Goal: Information Seeking & Learning: Understand process/instructions

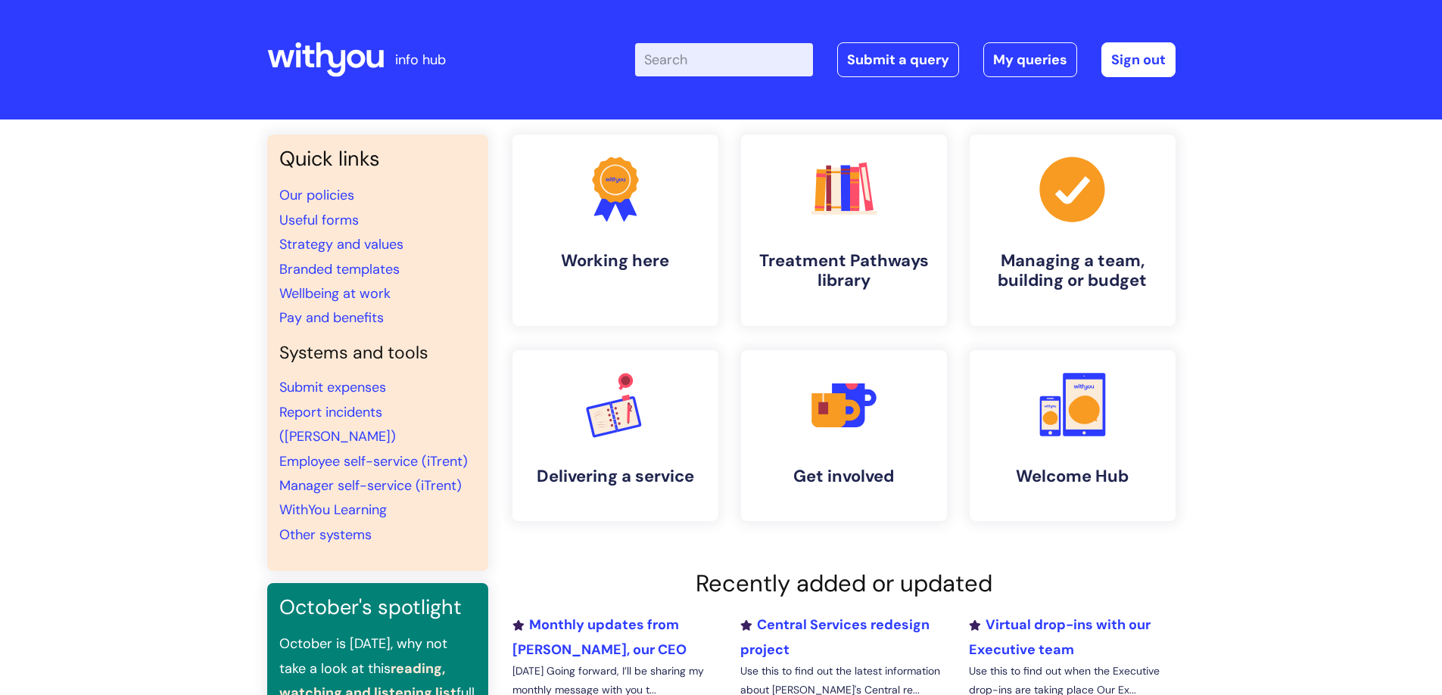
click at [676, 61] on input "Enter your search term here..." at bounding box center [724, 59] width 178 height 33
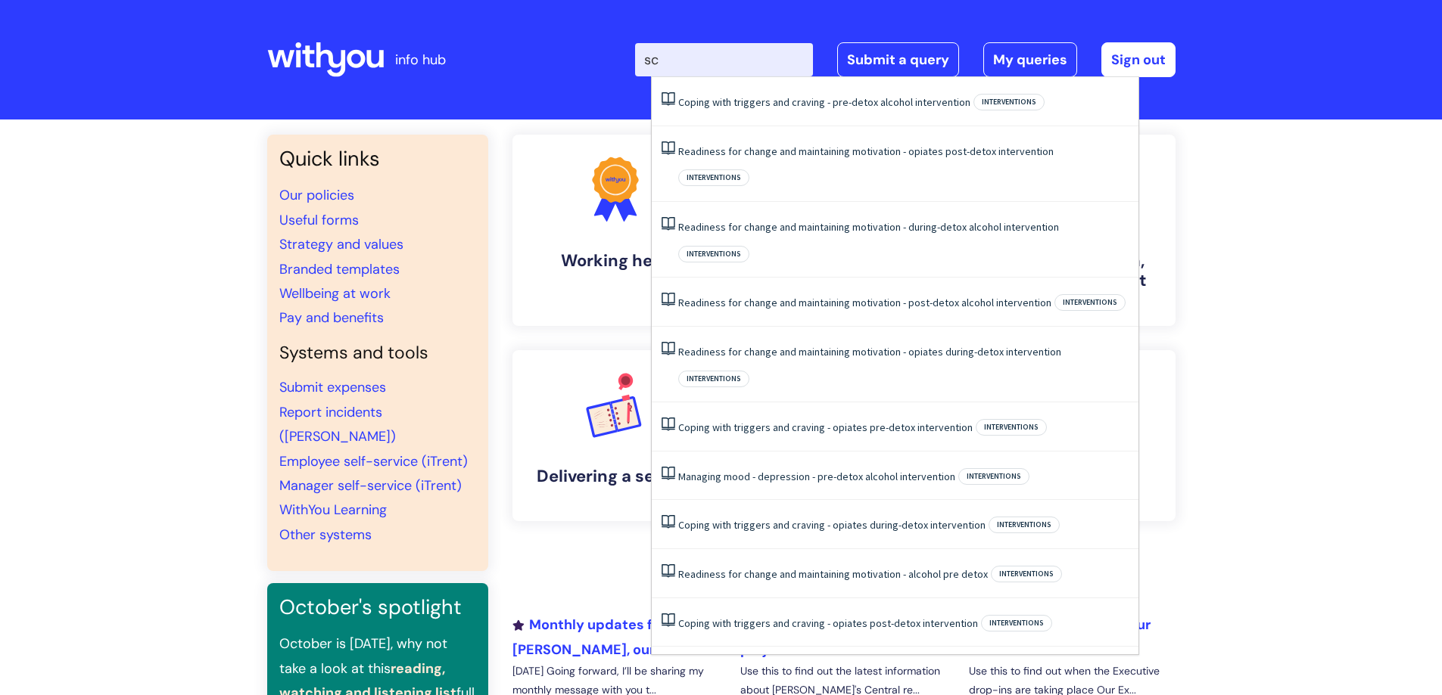
type input "s"
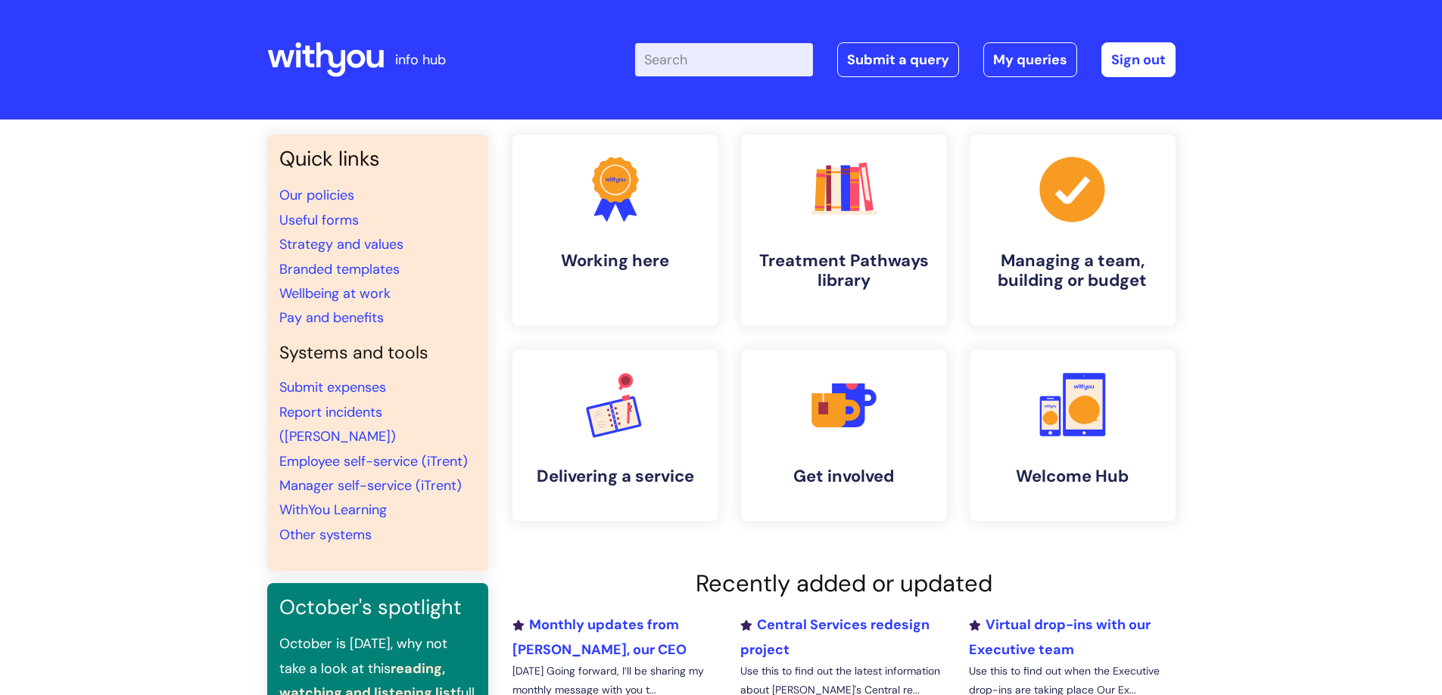
type input "o"
type input "invoice"
click button "Search" at bounding box center [0, 0] width 0 height 0
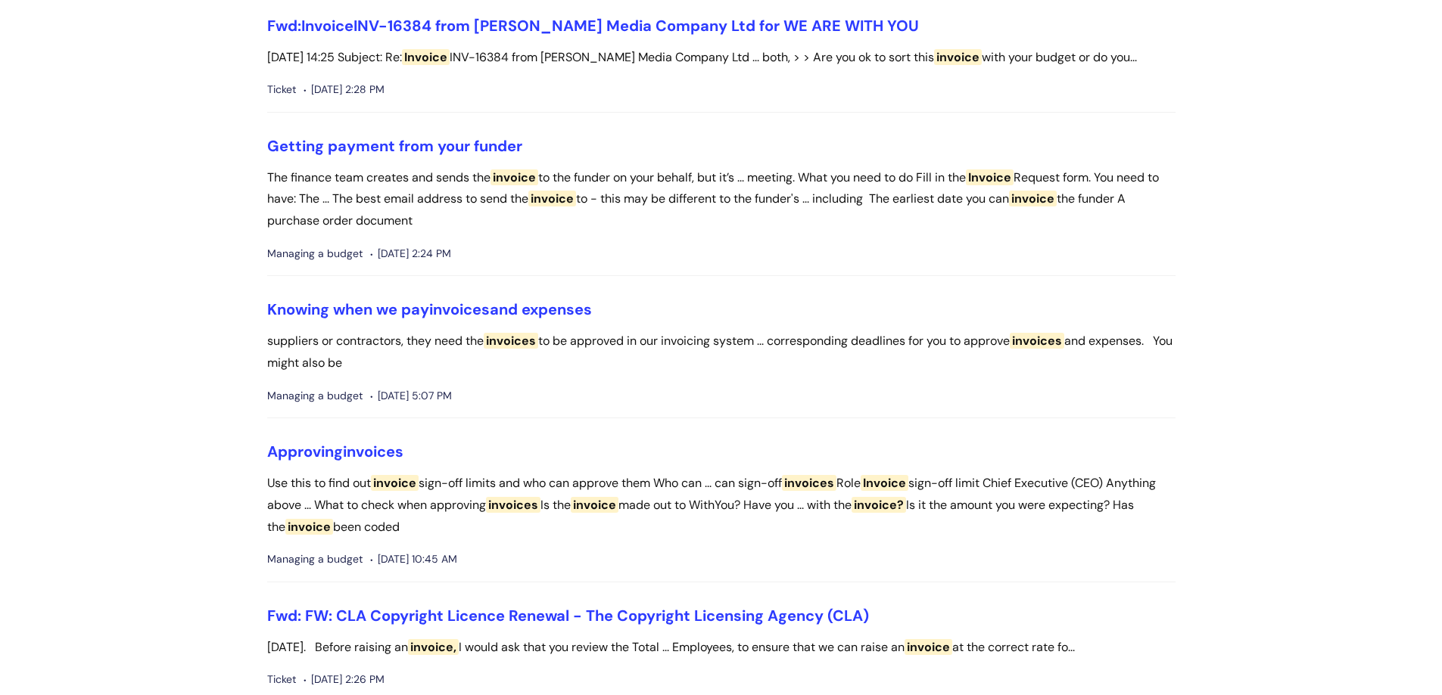
scroll to position [76, 0]
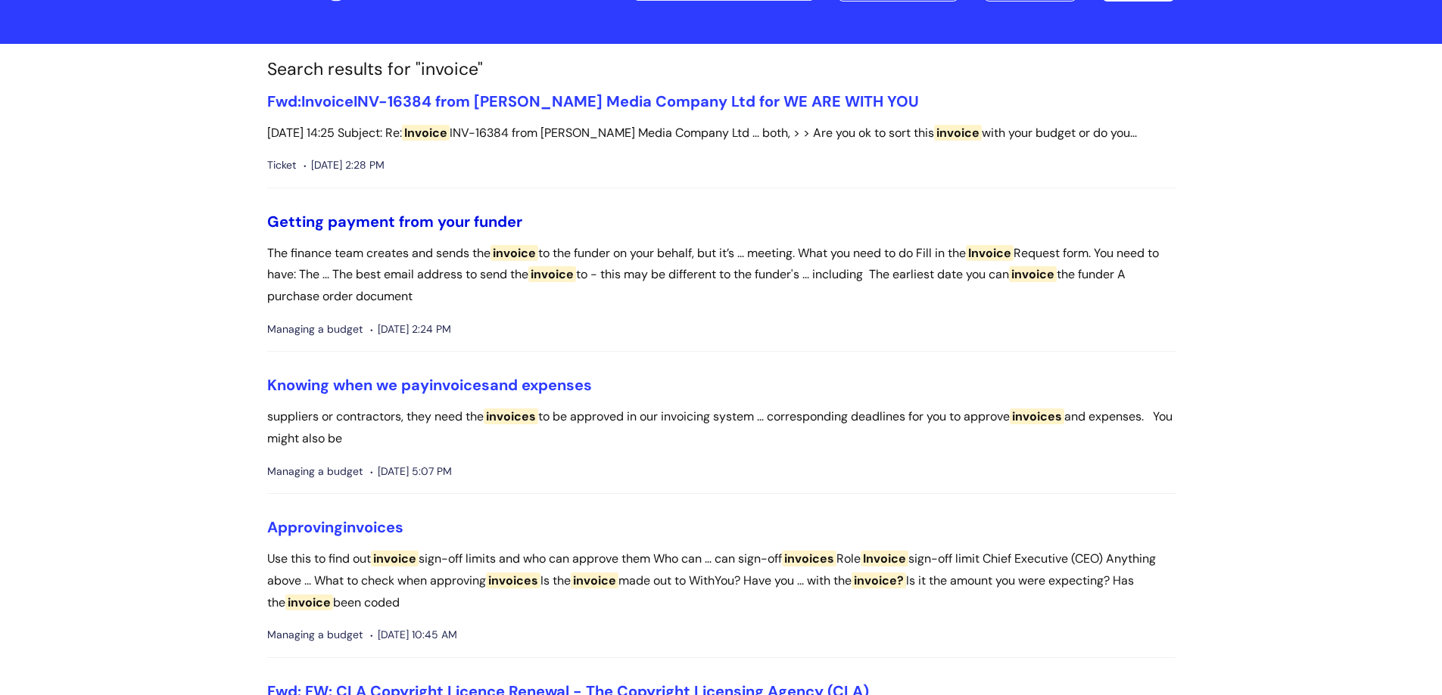
click at [468, 226] on link "Getting payment from your funder" at bounding box center [394, 222] width 255 height 20
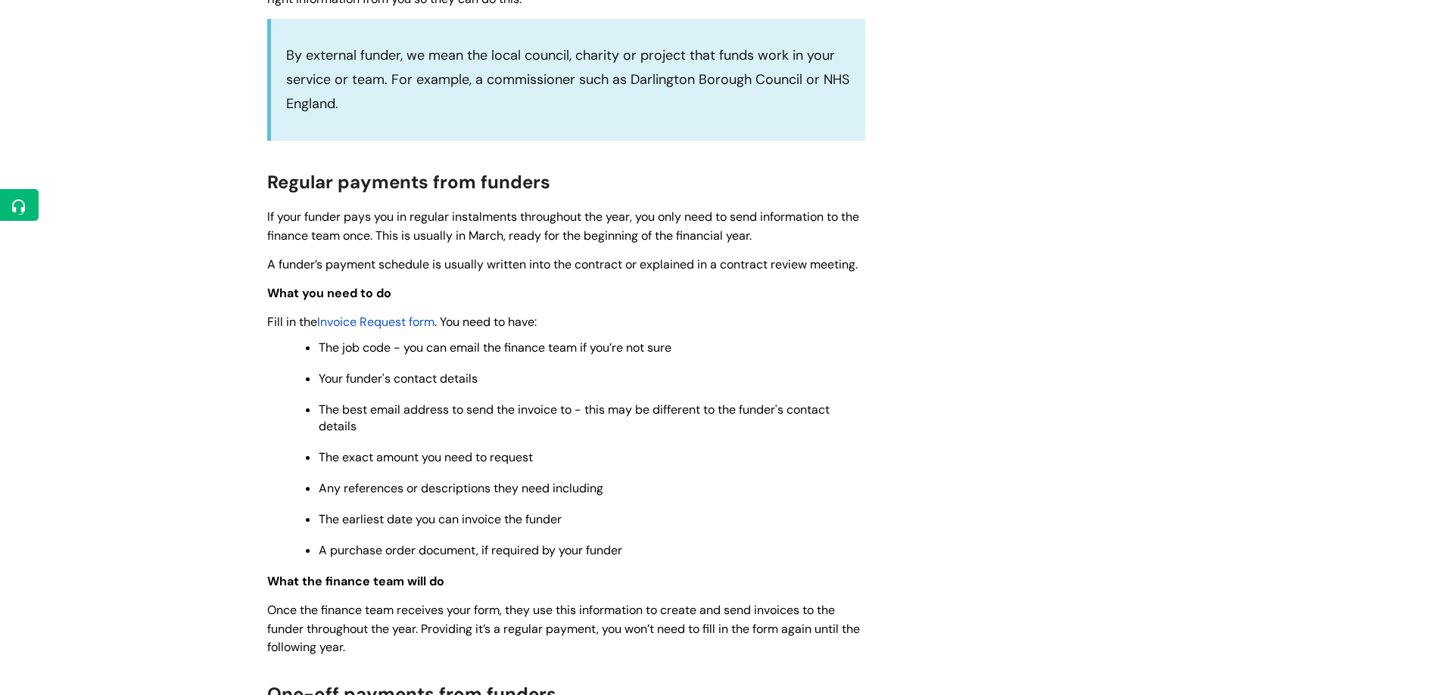
scroll to position [530, 0]
click at [363, 318] on span "Invoice Request form" at bounding box center [375, 321] width 117 height 16
